Goal: Task Accomplishment & Management: Use online tool/utility

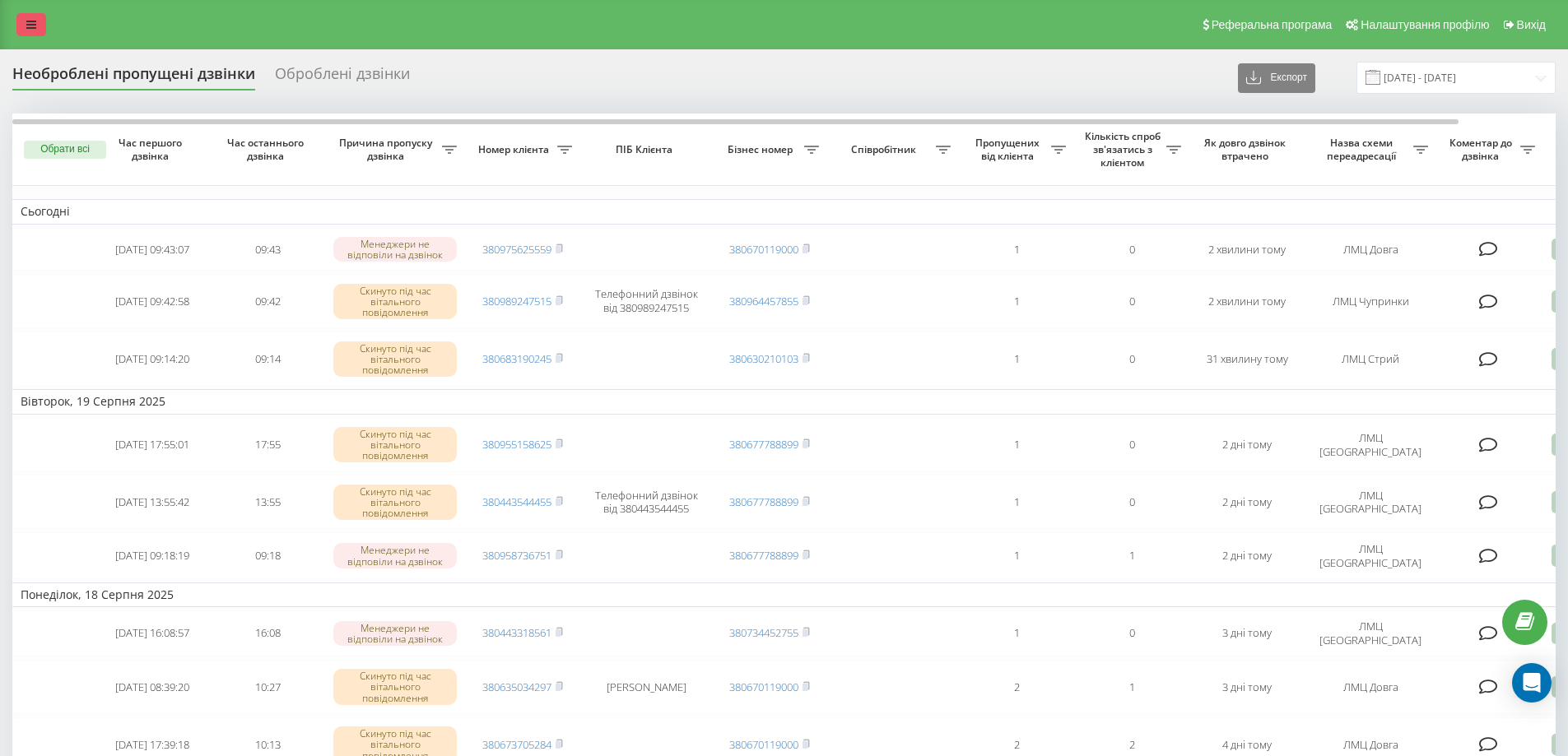
click at [36, 27] on link at bounding box center [31, 25] width 30 height 23
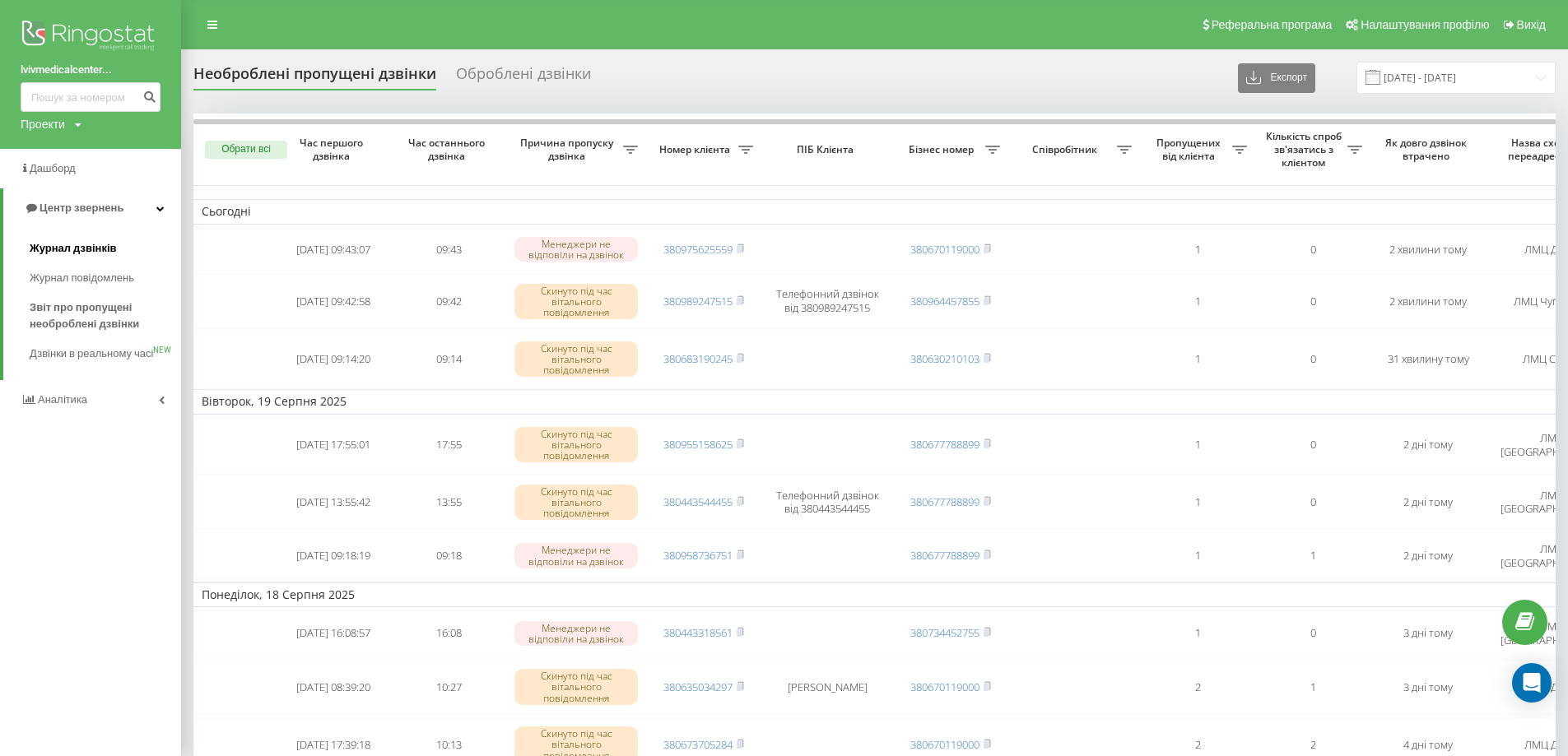
click at [78, 253] on span "Журнал дзвінків" at bounding box center [73, 249] width 87 height 16
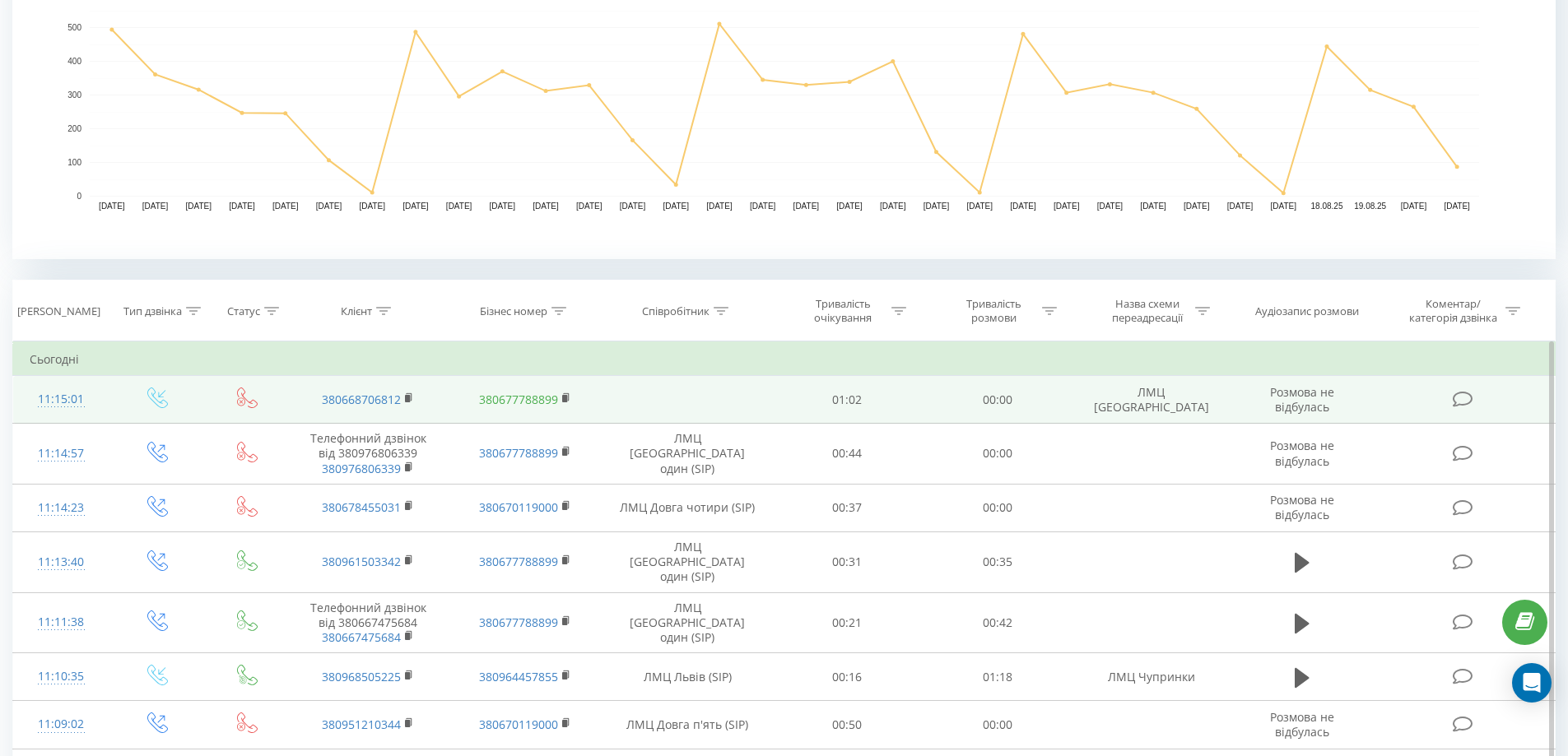
scroll to position [494, 0]
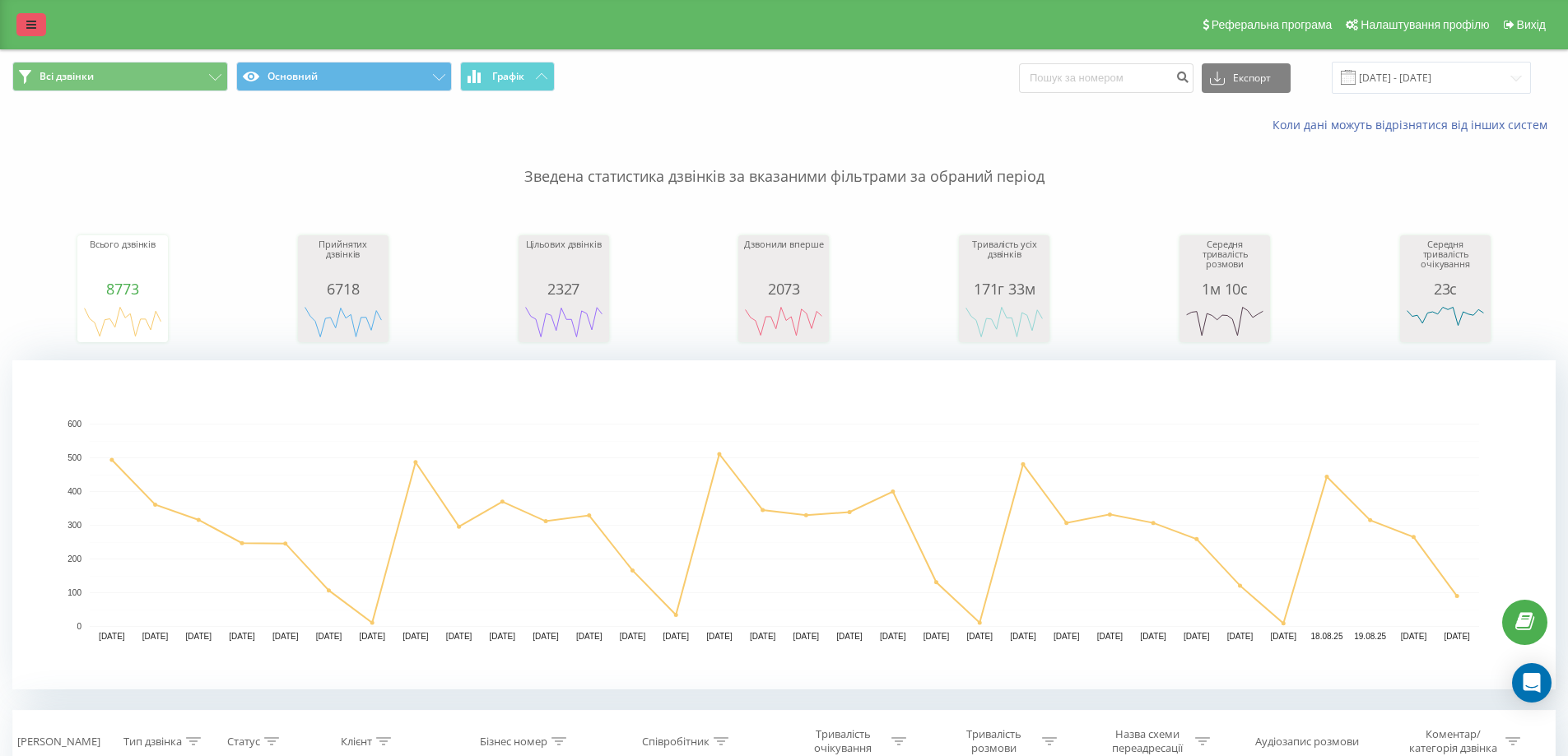
click at [32, 27] on icon at bounding box center [31, 25] width 10 height 12
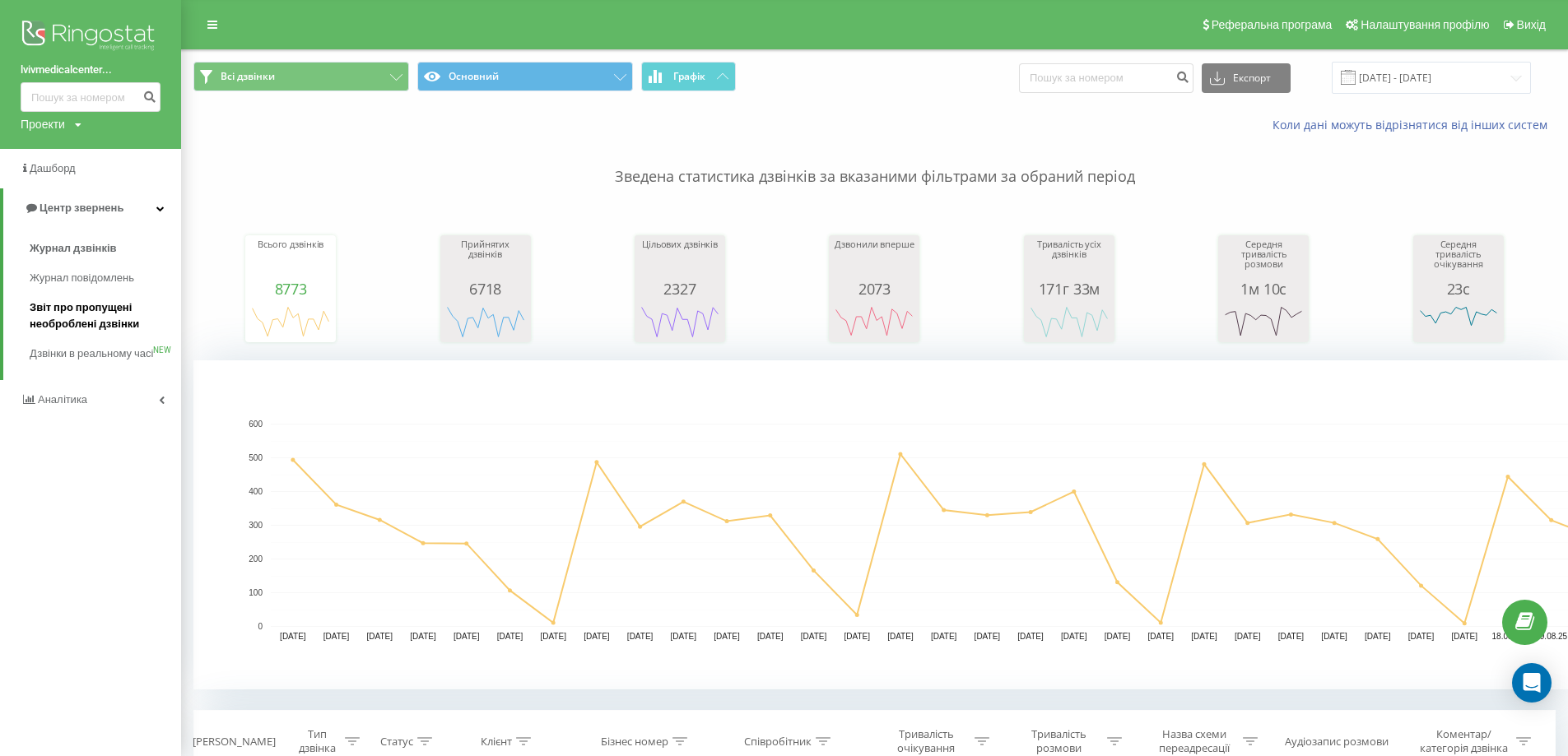
click at [81, 313] on span "Звіт про пропущені необроблені дзвінки" at bounding box center [101, 316] width 143 height 33
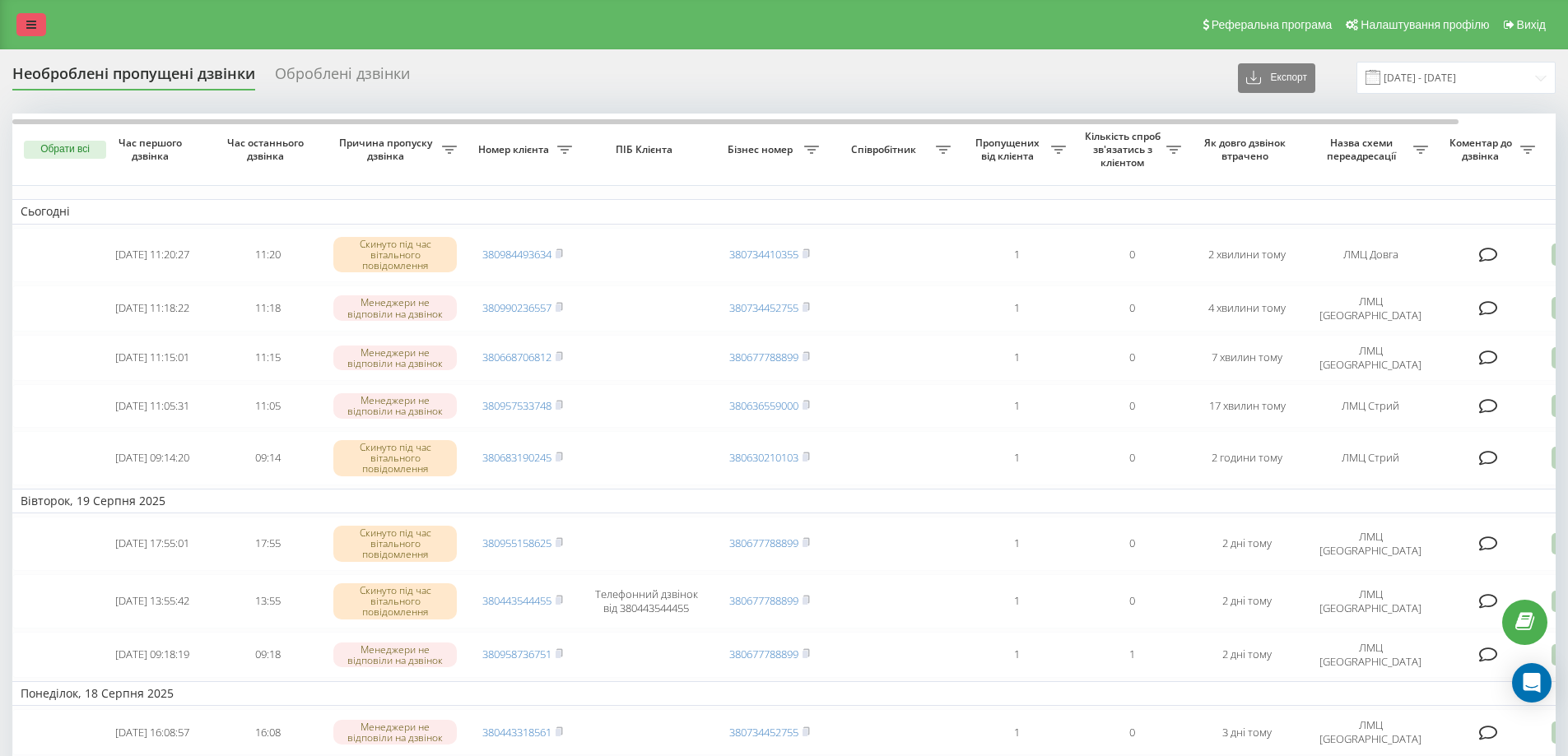
click at [28, 13] on link at bounding box center [31, 25] width 30 height 23
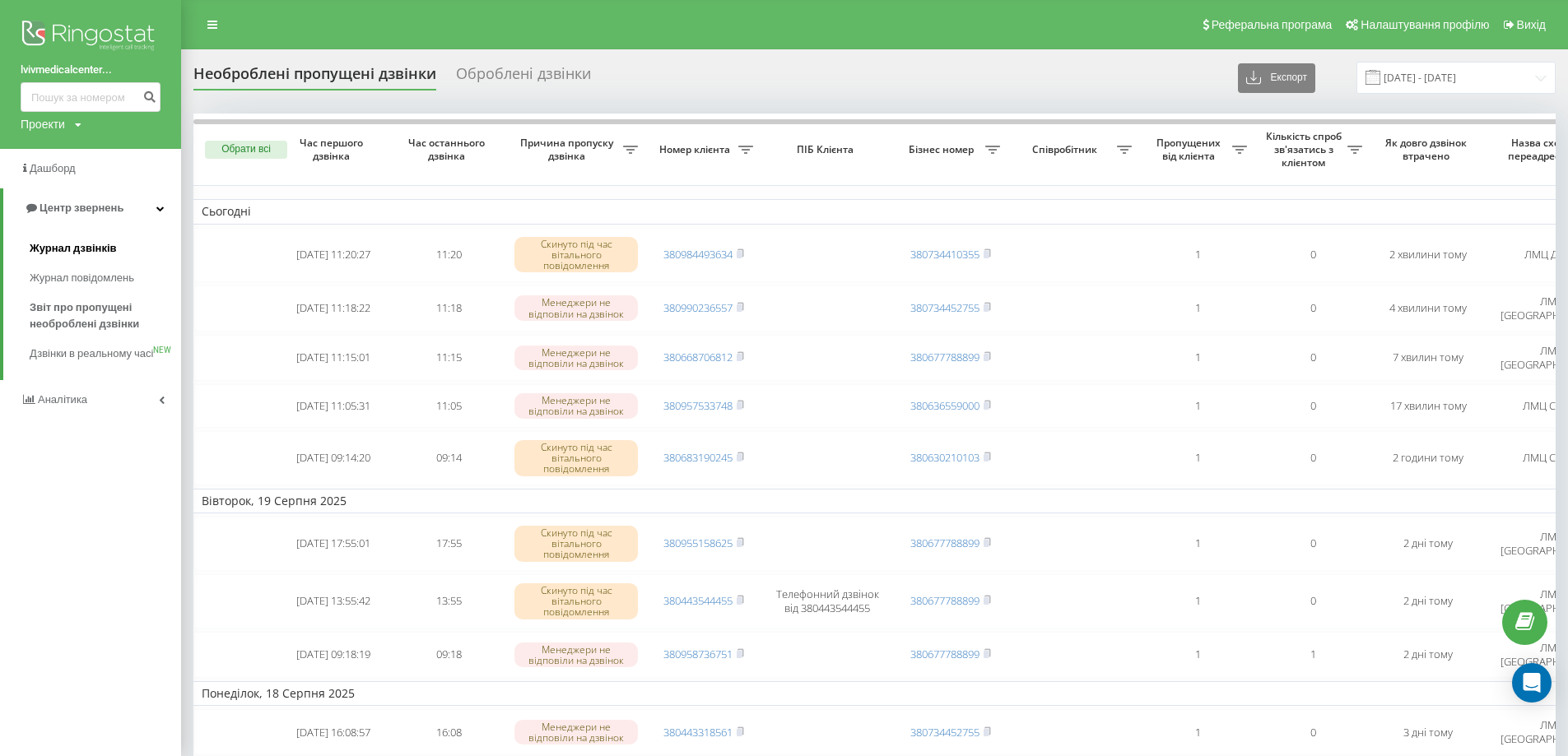
click at [78, 246] on span "Журнал дзвінків" at bounding box center [73, 249] width 87 height 16
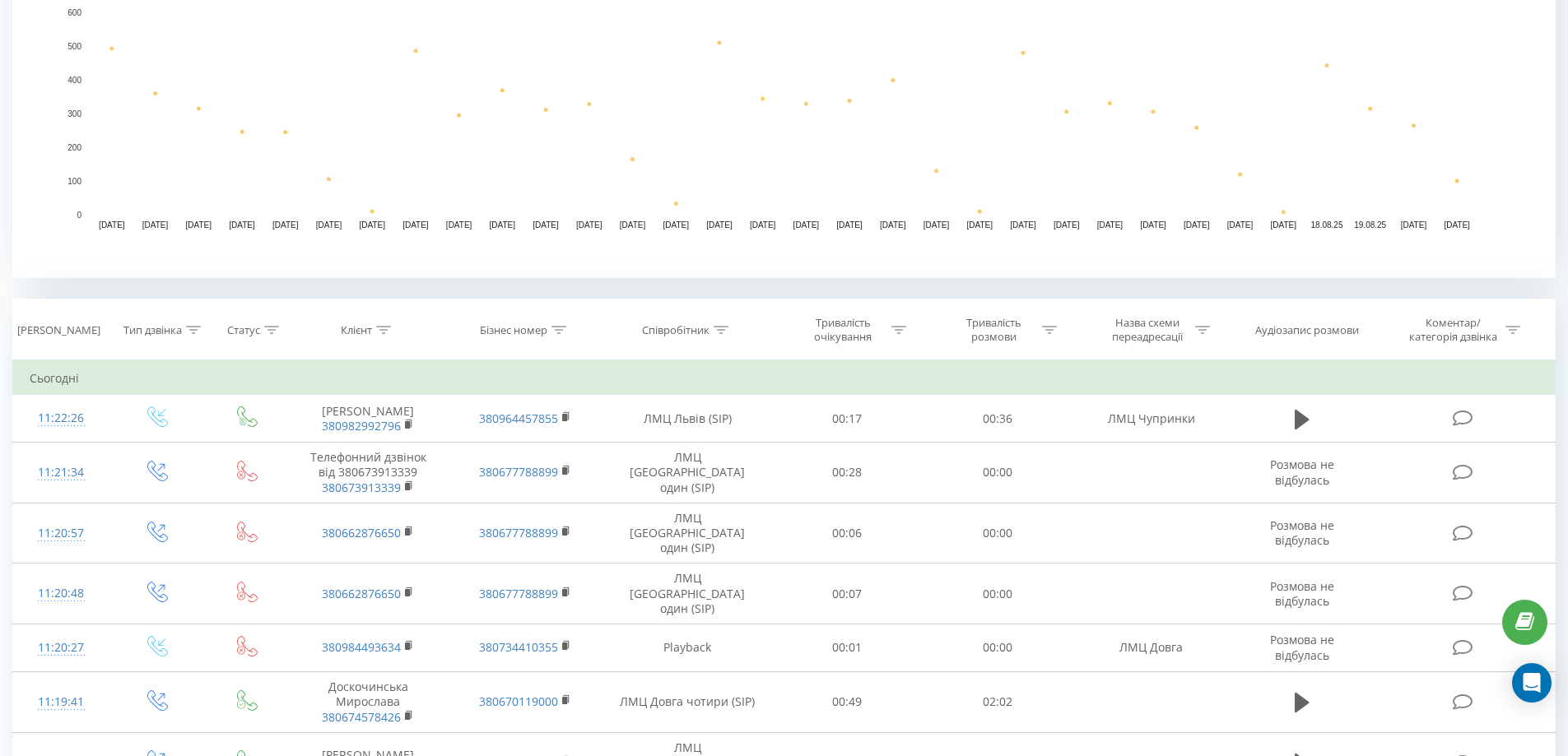
scroll to position [494, 0]
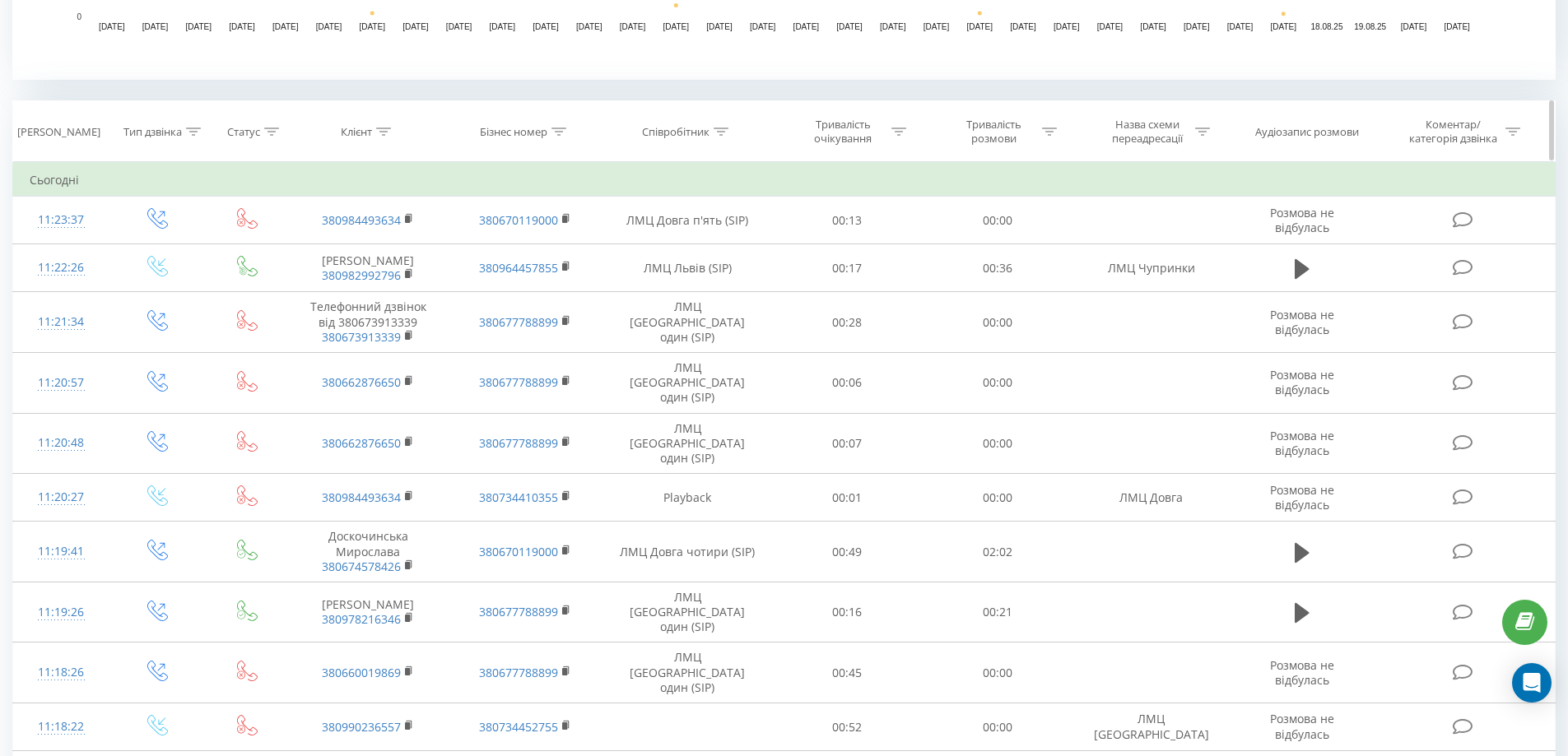
scroll to position [659, 0]
